Goal: Transaction & Acquisition: Subscribe to service/newsletter

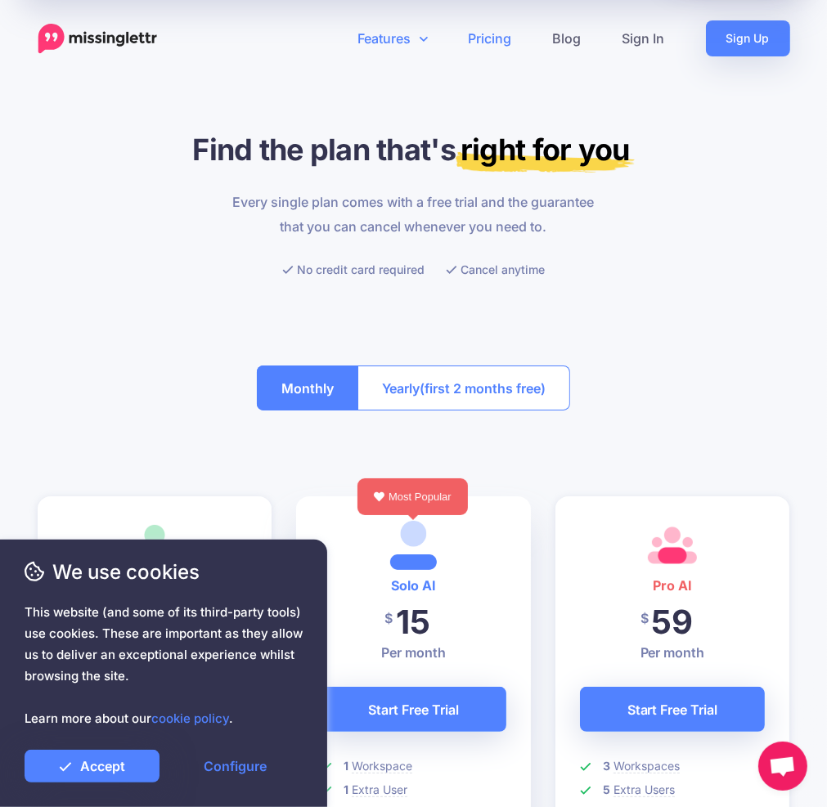
click at [382, 40] on link "Features" at bounding box center [393, 38] width 110 height 36
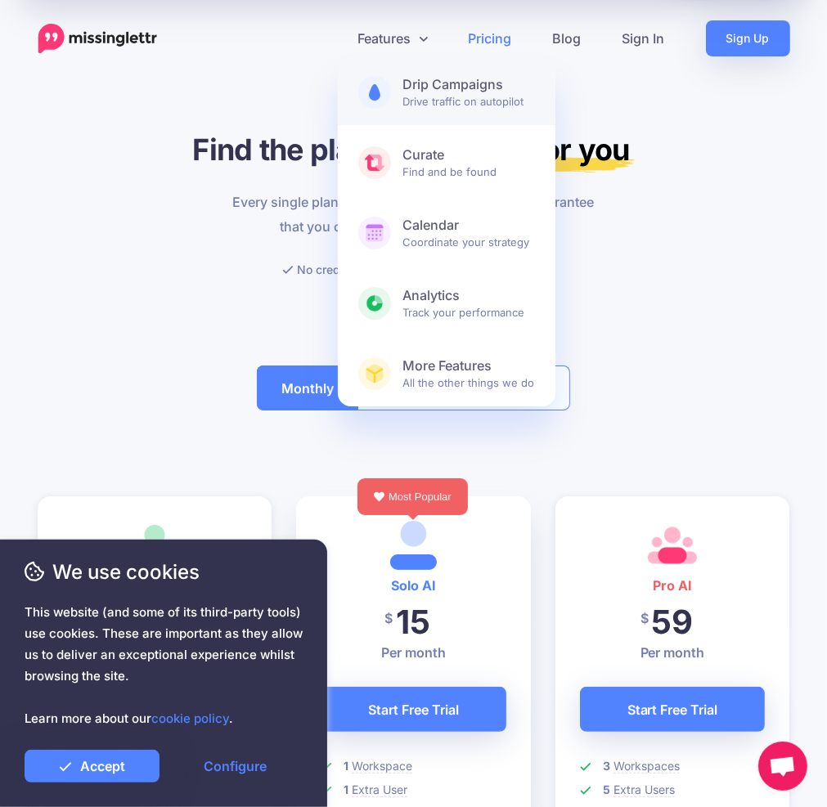
click at [435, 90] on b "Drip Campaigns" at bounding box center [469, 84] width 132 height 17
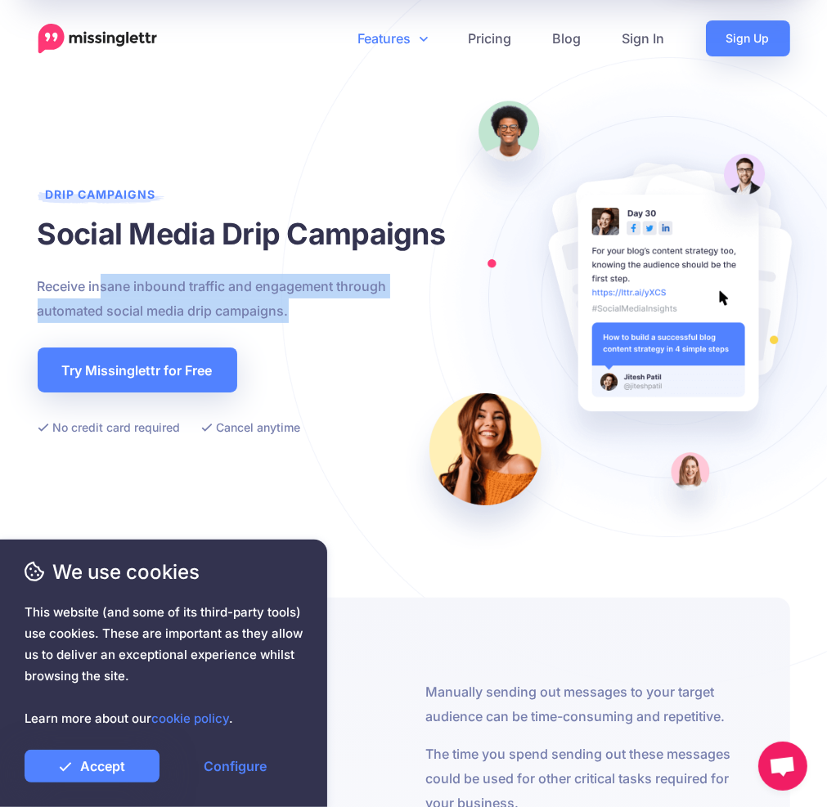
drag, startPoint x: 98, startPoint y: 287, endPoint x: 314, endPoint y: 315, distance: 217.7
click at [314, 315] on p "Receive insane inbound traffic and engagement through automated social media dr…" at bounding box center [246, 298] width 417 height 49
click at [310, 300] on p "Receive insane inbound traffic and engagement through automated social media dr…" at bounding box center [246, 298] width 417 height 49
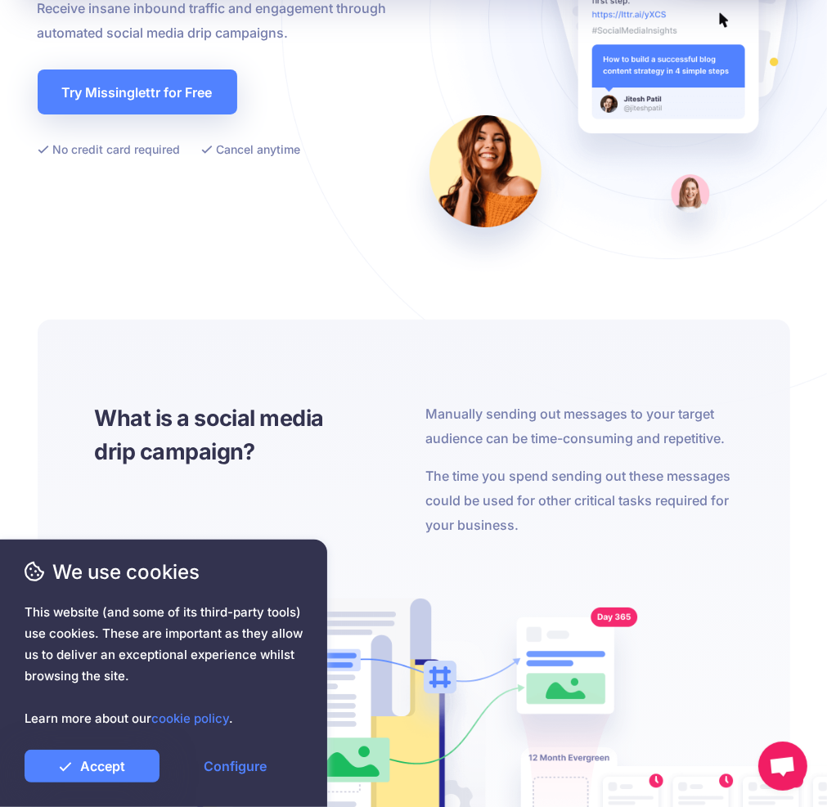
scroll to position [545, 0]
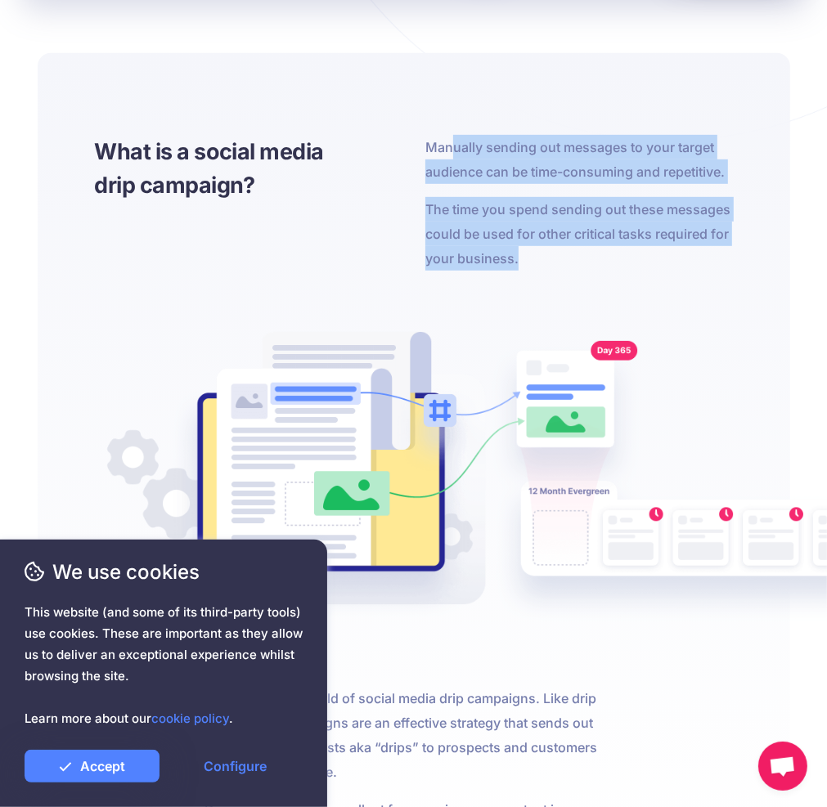
drag, startPoint x: 452, startPoint y: 146, endPoint x: 527, endPoint y: 264, distance: 139.3
click at [527, 264] on div "Manually sending out messages to your target audience can be time-consuming and…" at bounding box center [578, 203] width 307 height 136
click at [521, 246] on p "The time you spend sending out these messages could be used for other critical …" at bounding box center [578, 234] width 307 height 74
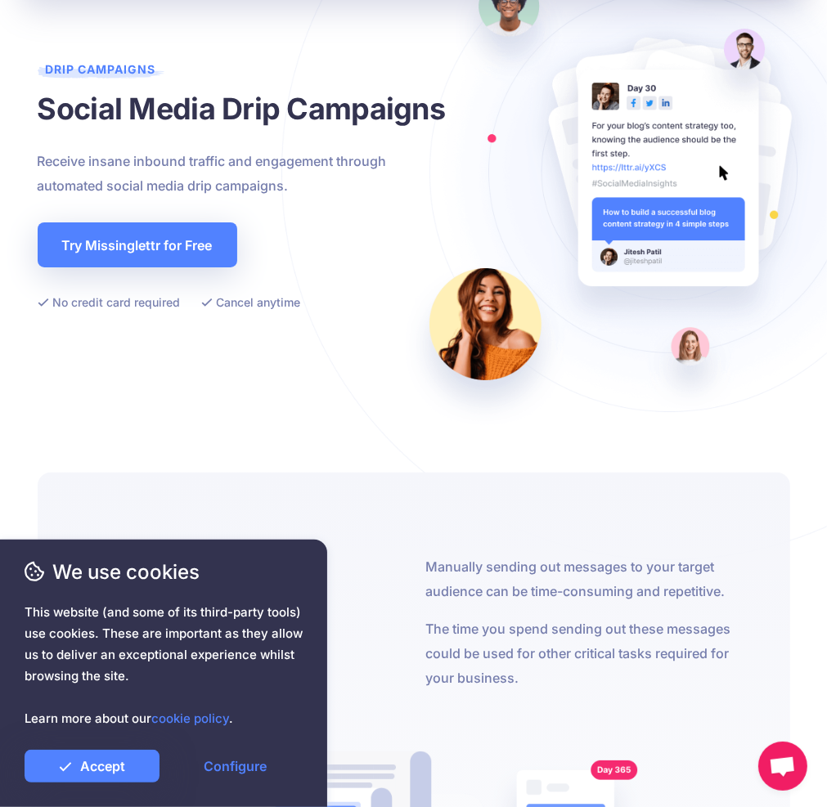
scroll to position [0, 0]
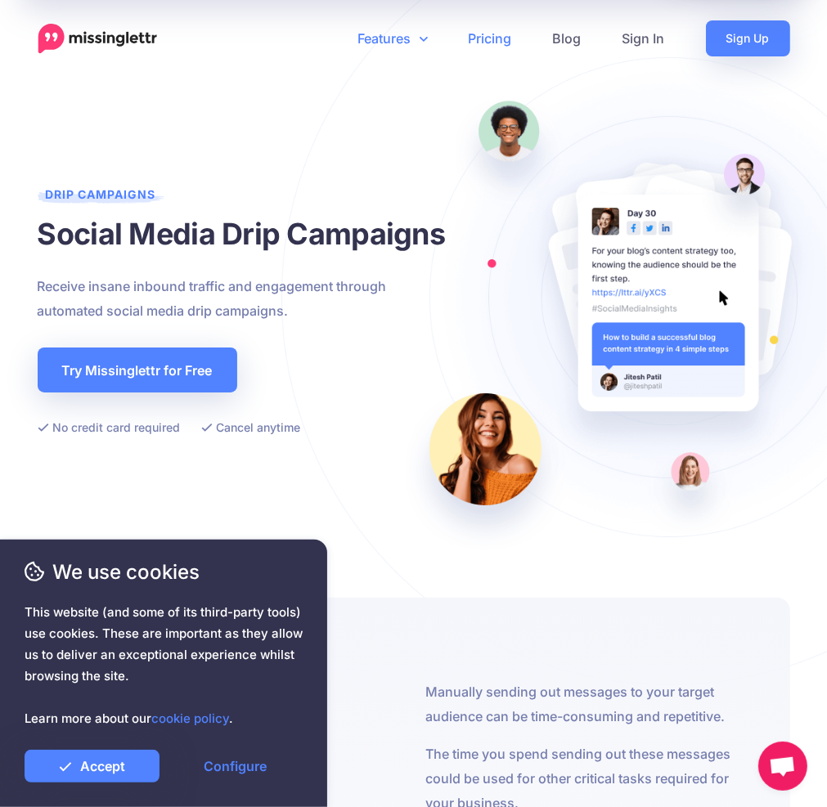
click at [497, 38] on link "Pricing" at bounding box center [490, 38] width 84 height 36
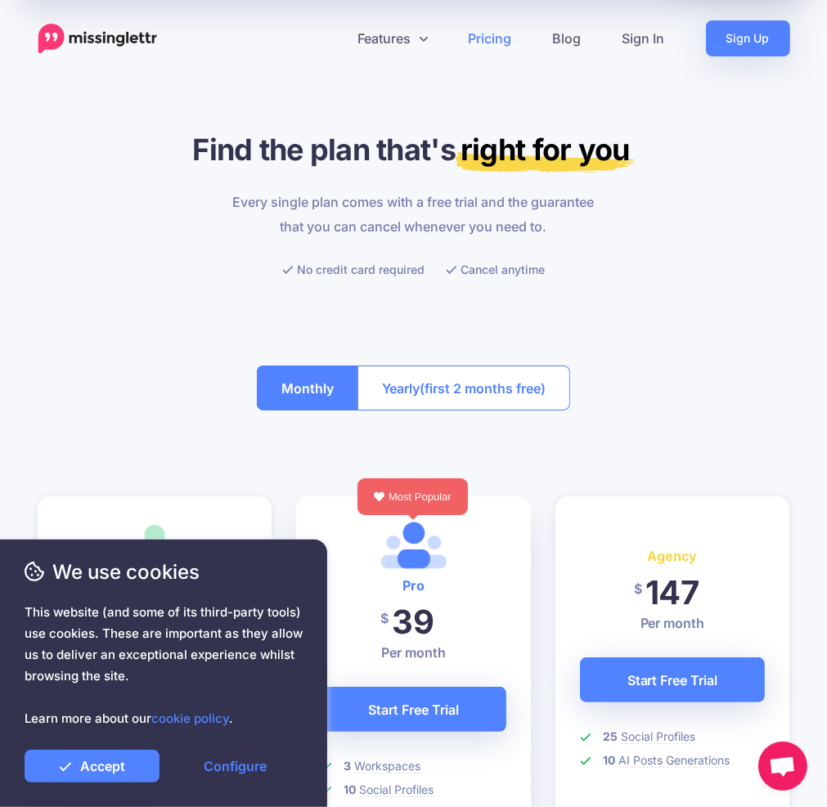
click at [439, 389] on span "(first 2 months free)" at bounding box center [483, 388] width 126 height 26
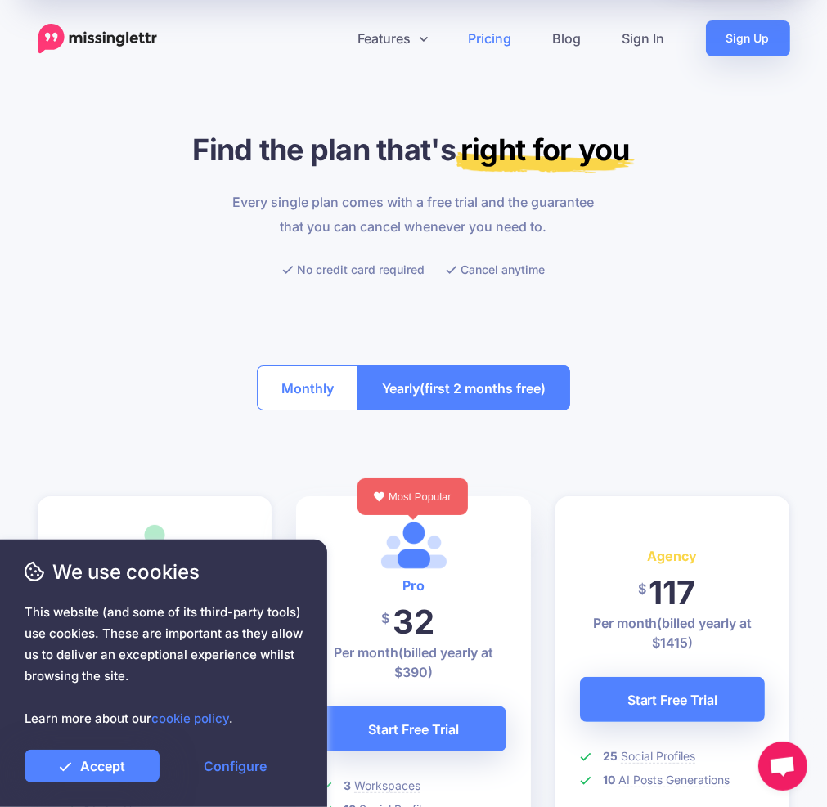
click at [634, 285] on div at bounding box center [414, 310] width 753 height 61
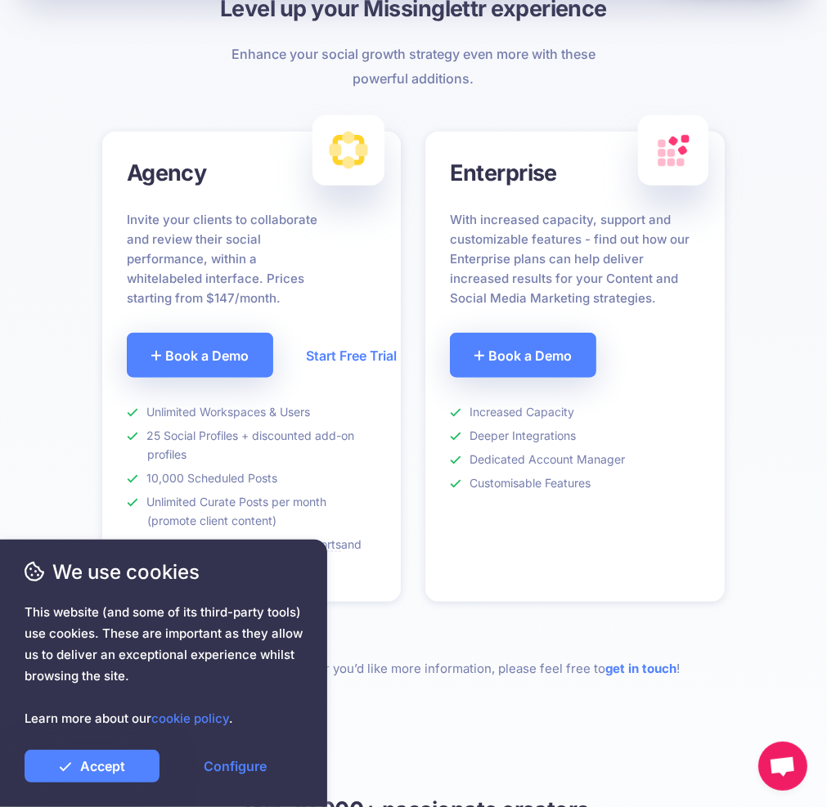
scroll to position [545, 0]
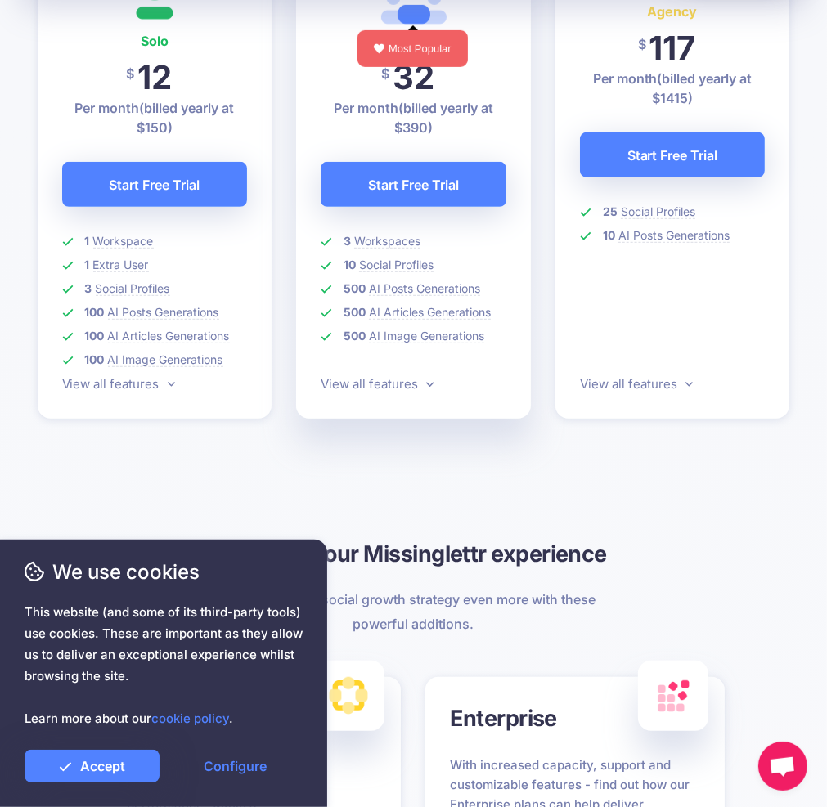
click at [385, 12] on img at bounding box center [413, 0] width 65 height 49
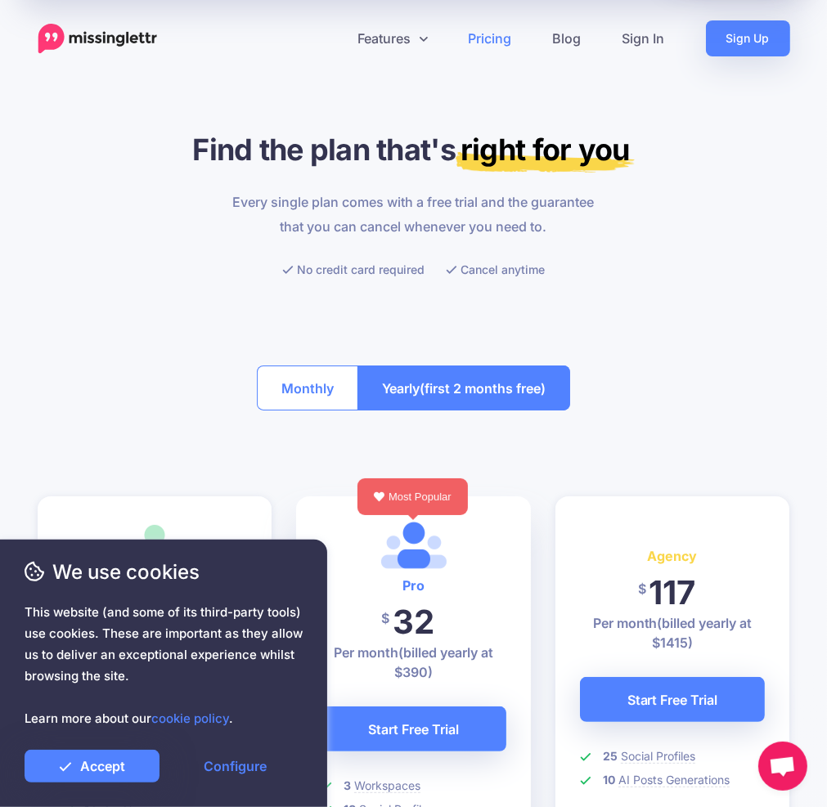
click at [304, 382] on button "Monthly" at bounding box center [307, 388] width 101 height 45
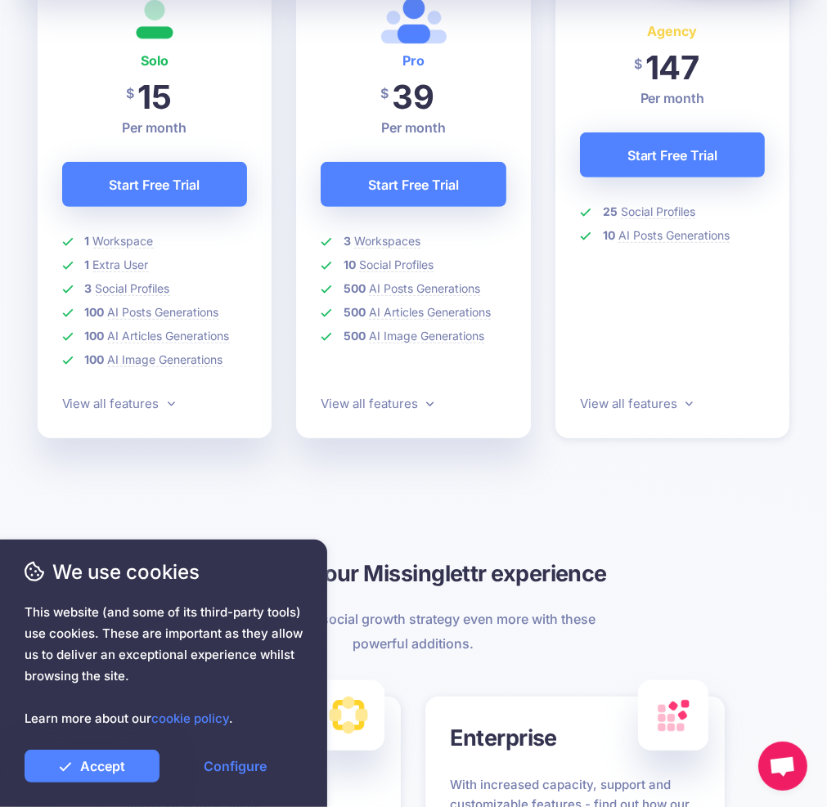
scroll to position [545, 0]
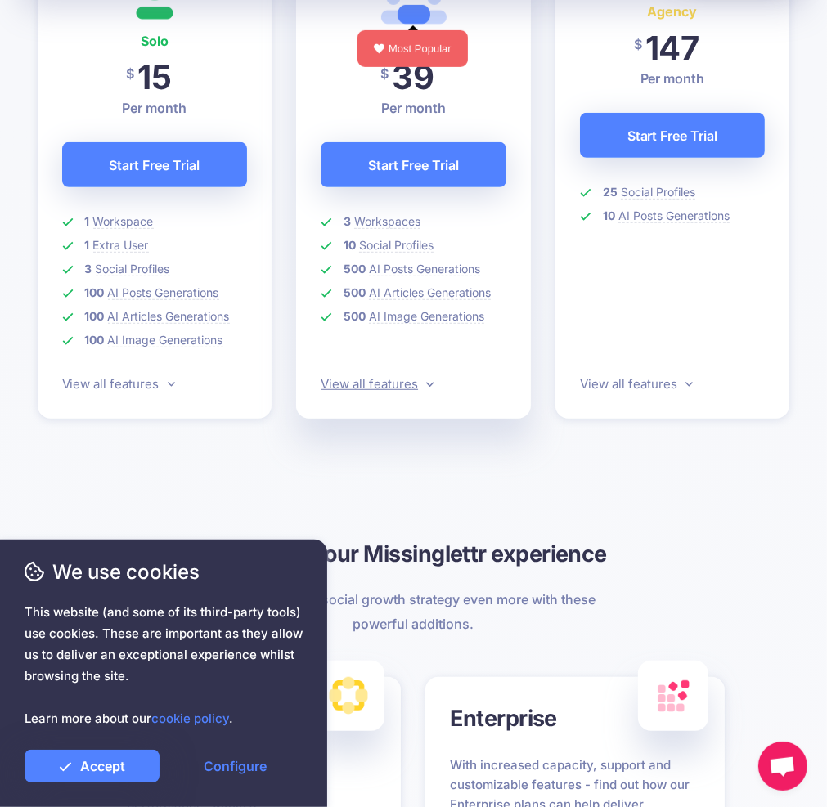
click at [401, 380] on link "View all features" at bounding box center [377, 384] width 113 height 16
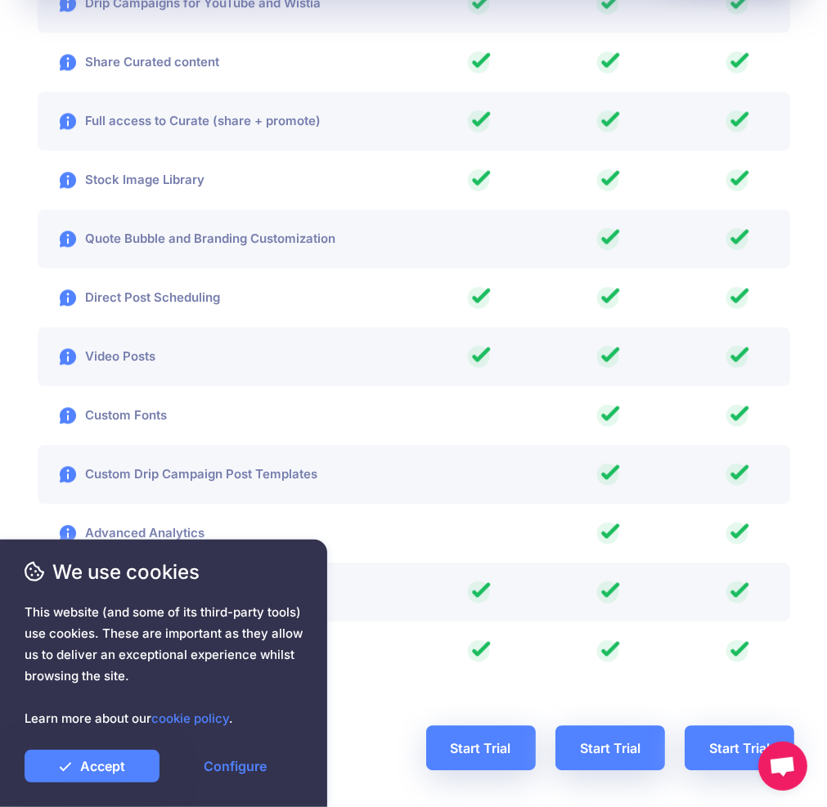
scroll to position [2877, 0]
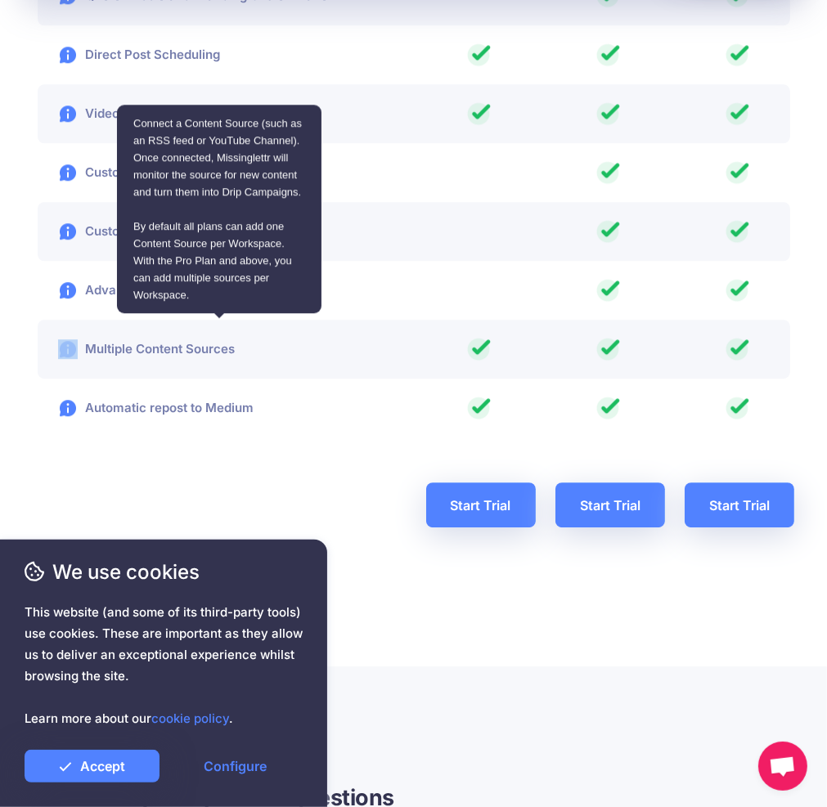
drag, startPoint x: 88, startPoint y: 343, endPoint x: 256, endPoint y: 349, distance: 167.8
click at [256, 349] on div "Multiple Content Sources" at bounding box center [219, 349] width 389 height 26
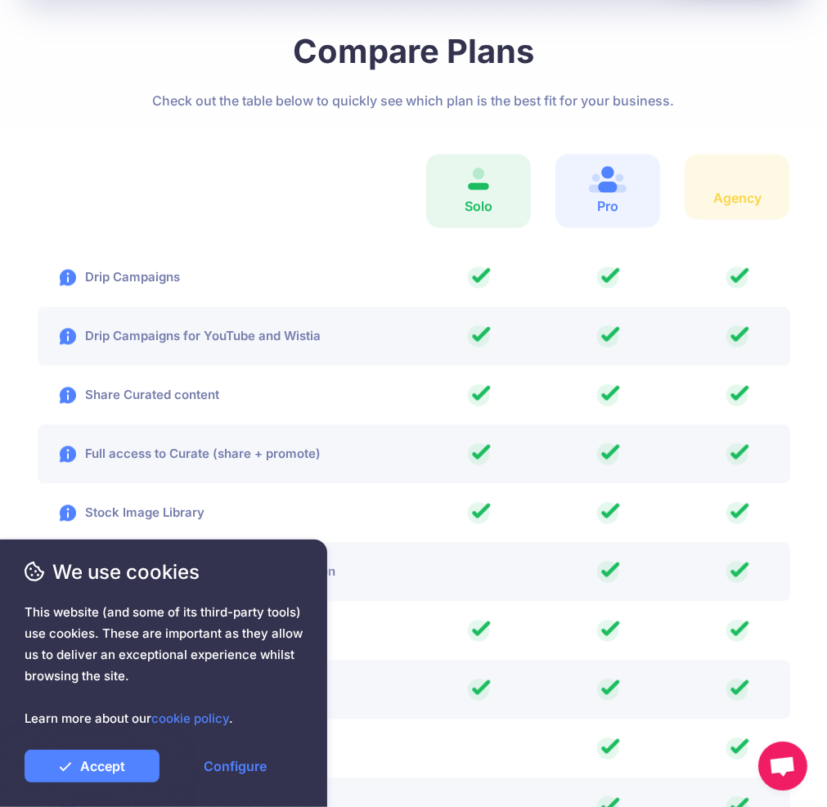
scroll to position [0, 0]
